Goal: Transaction & Acquisition: Download file/media

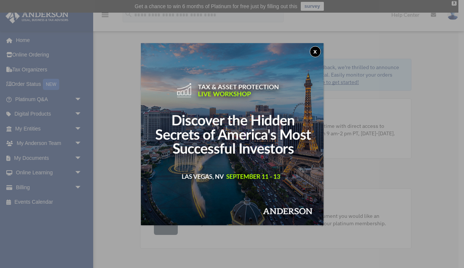
click at [315, 52] on button "x" at bounding box center [314, 51] width 11 height 11
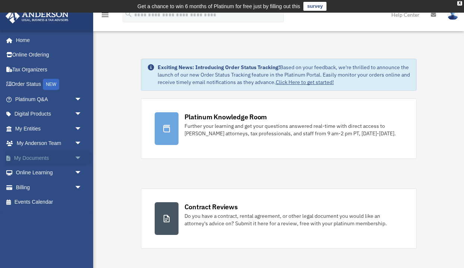
click at [34, 153] on link "My Documents arrow_drop_down" at bounding box center [49, 158] width 88 height 15
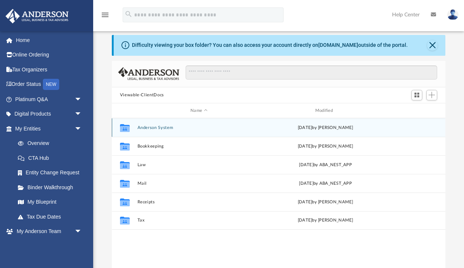
scroll to position [28, 0]
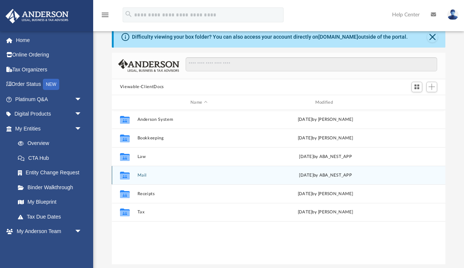
click at [123, 176] on icon "grid" at bounding box center [125, 177] width 10 height 6
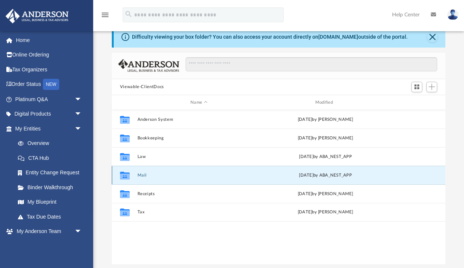
click at [127, 175] on icon "grid" at bounding box center [125, 177] width 10 height 6
click at [181, 175] on button "Mail" at bounding box center [198, 175] width 123 height 5
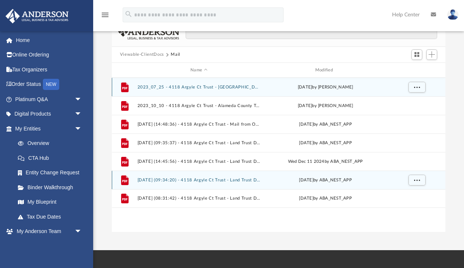
scroll to position [60, 0]
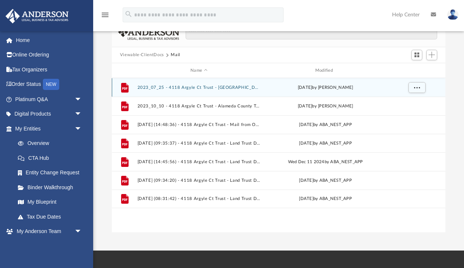
click at [207, 87] on button "2023_07_25 - 4118 Argyle Ct Trust - Alameda County Assessor.pdf" at bounding box center [198, 87] width 123 height 5
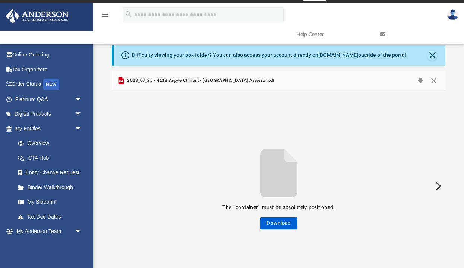
scroll to position [8, 0]
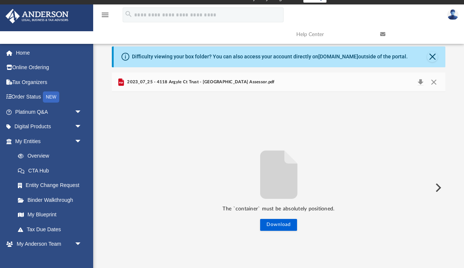
click at [359, 87] on div "2023_07_25 - 4118 Argyle Ct Trust - Alameda County Assessor.pdf" at bounding box center [279, 83] width 334 height 20
click at [420, 82] on button "Download" at bounding box center [419, 82] width 13 height 10
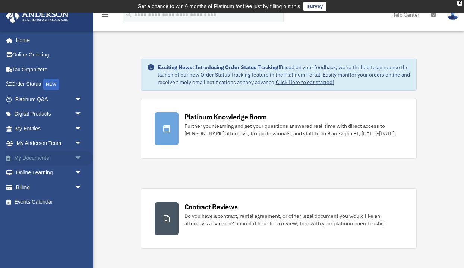
click at [33, 158] on link "My Documents arrow_drop_down" at bounding box center [49, 158] width 88 height 15
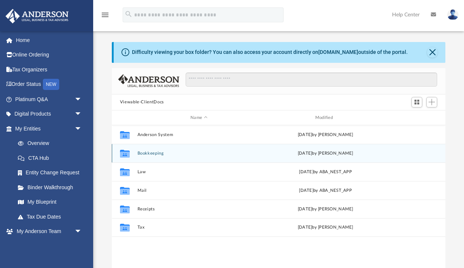
scroll to position [169, 333]
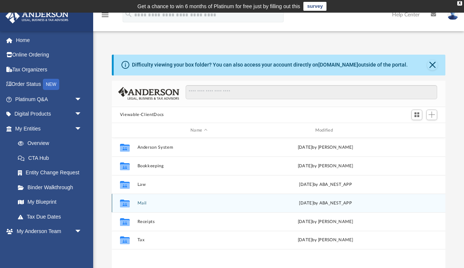
click at [143, 204] on button "Mail" at bounding box center [198, 203] width 123 height 5
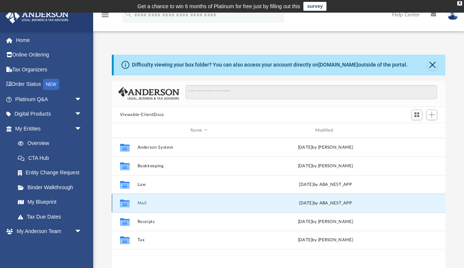
click at [143, 204] on button "Mail" at bounding box center [198, 203] width 123 height 5
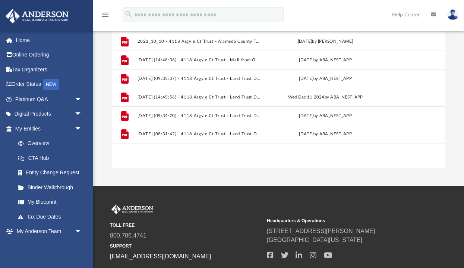
scroll to position [123, 0]
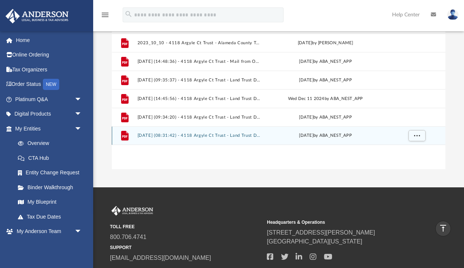
click at [190, 135] on button "[DATE] (08:31:42) - 4118 Argyle Ct Trust - Land Trust Documents from M5 Financi…" at bounding box center [198, 136] width 123 height 5
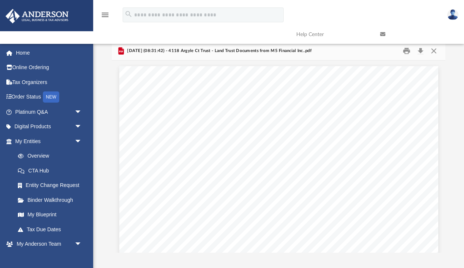
scroll to position [0, 0]
